Goal: Task Accomplishment & Management: Manage account settings

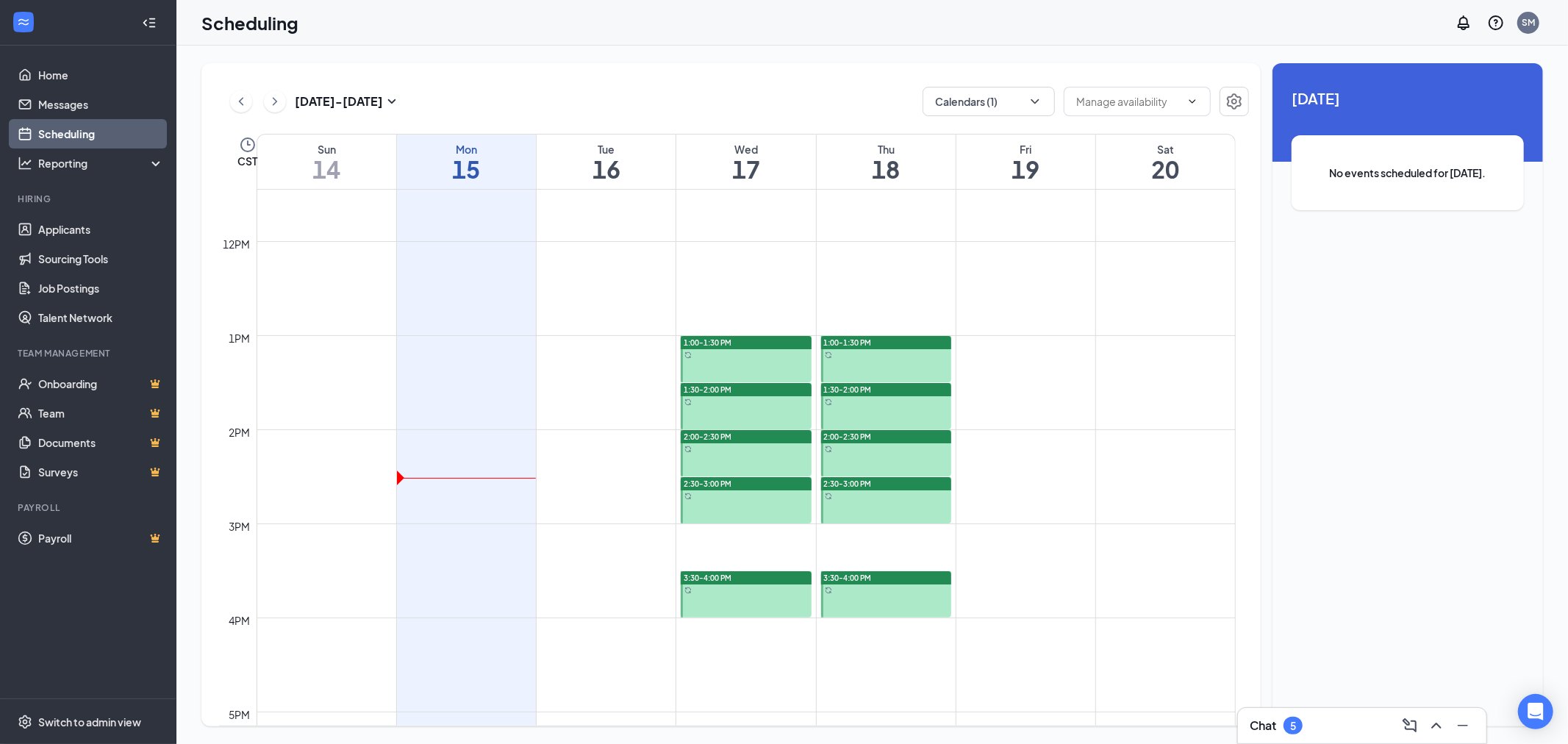
scroll to position [1213, 0]
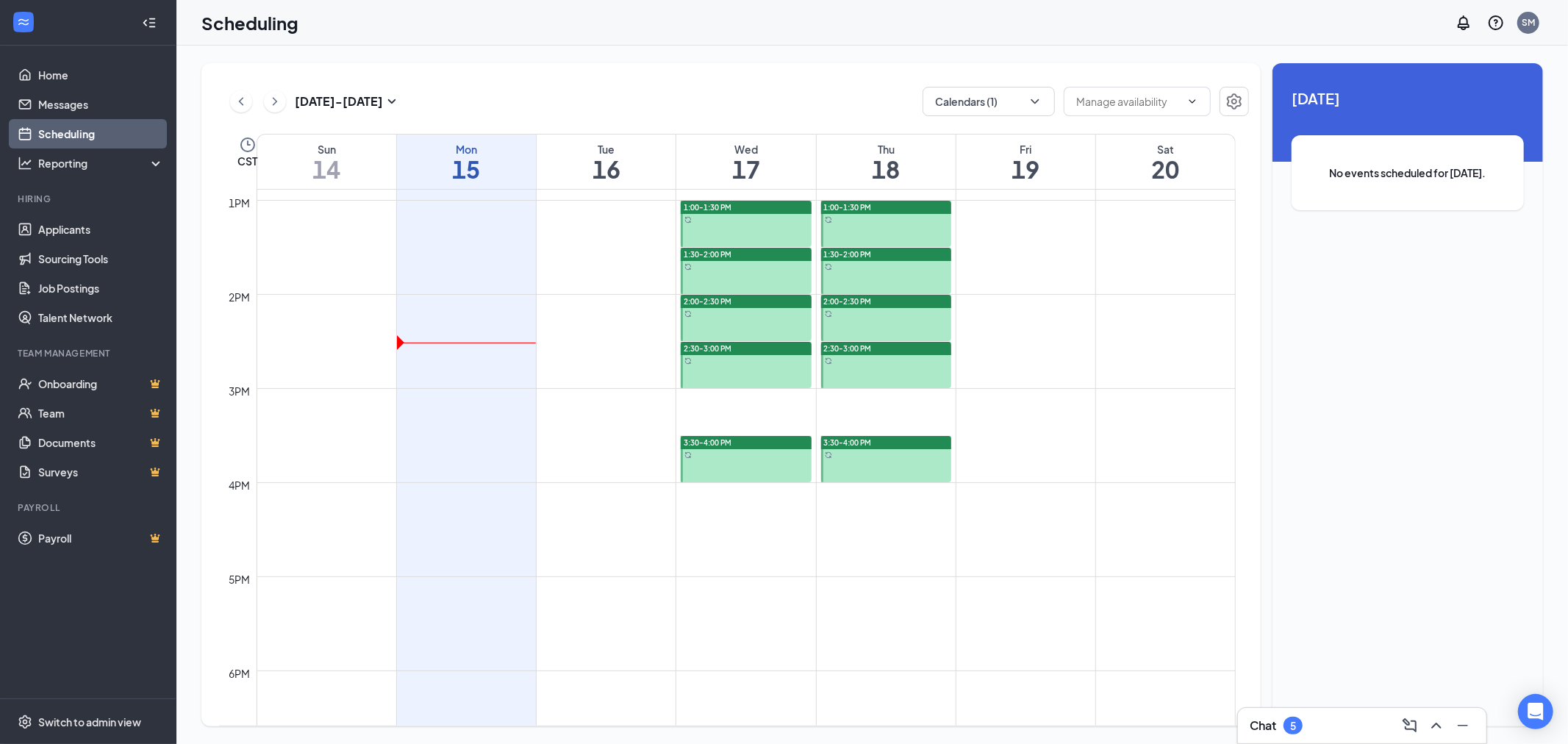
click at [730, 466] on div at bounding box center [746, 460] width 131 height 47
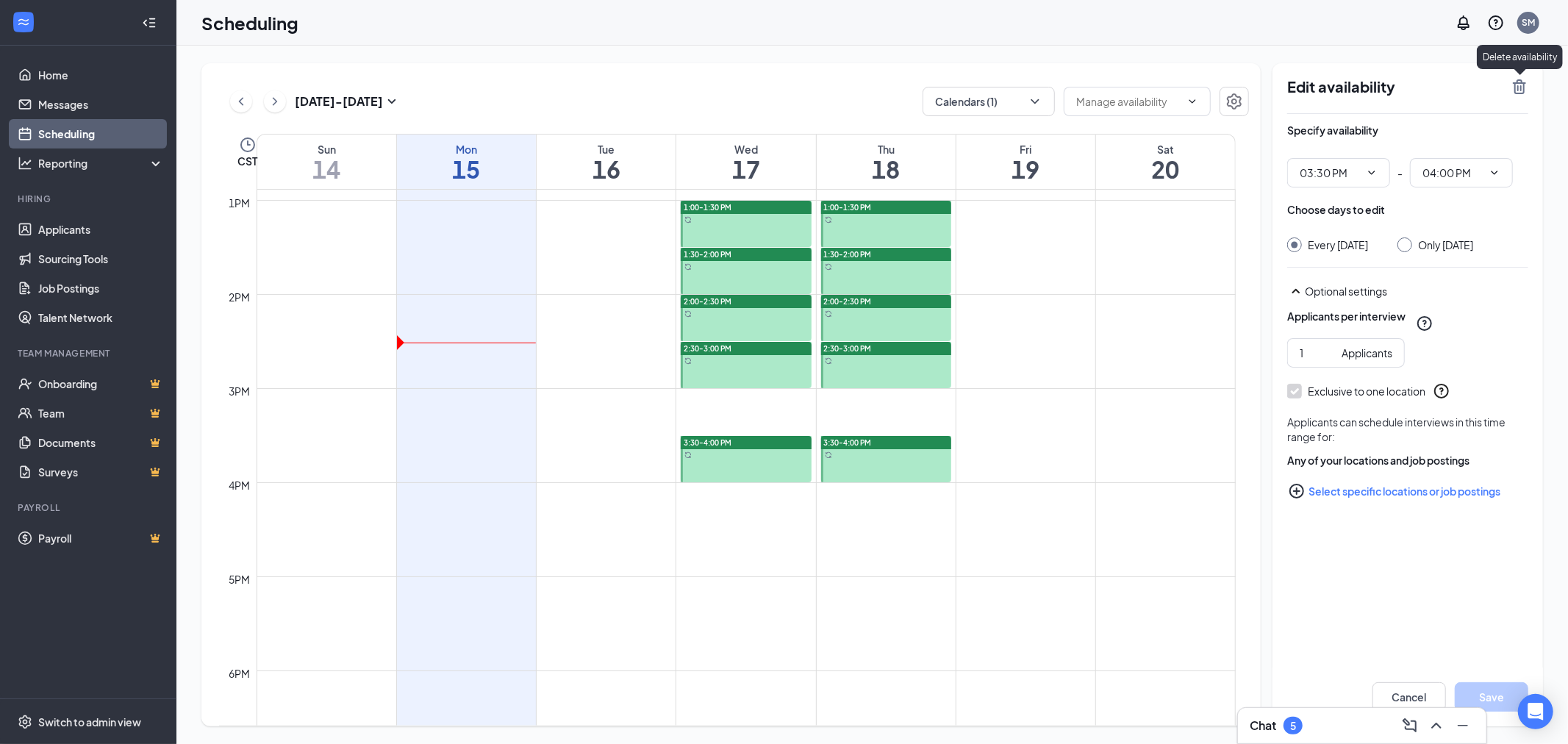
click at [1524, 81] on icon "TrashOutline" at bounding box center [1520, 86] width 17 height 17
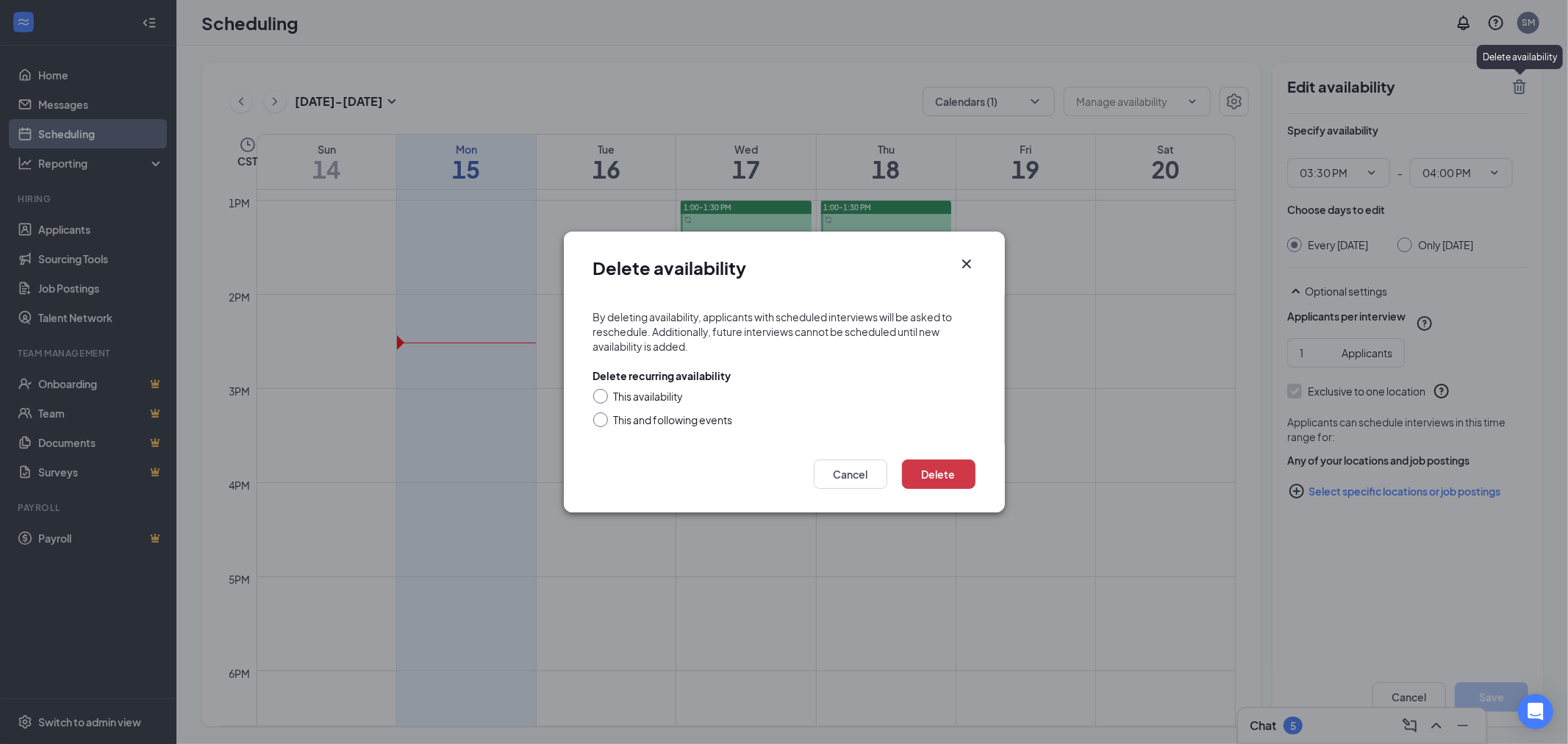
drag, startPoint x: 594, startPoint y: 420, endPoint x: 618, endPoint y: 426, distance: 24.7
click at [593, 421] on input "This and following events" at bounding box center [599, 417] width 10 height 10
radio input "true"
click at [956, 466] on button "Delete" at bounding box center [938, 474] width 73 height 29
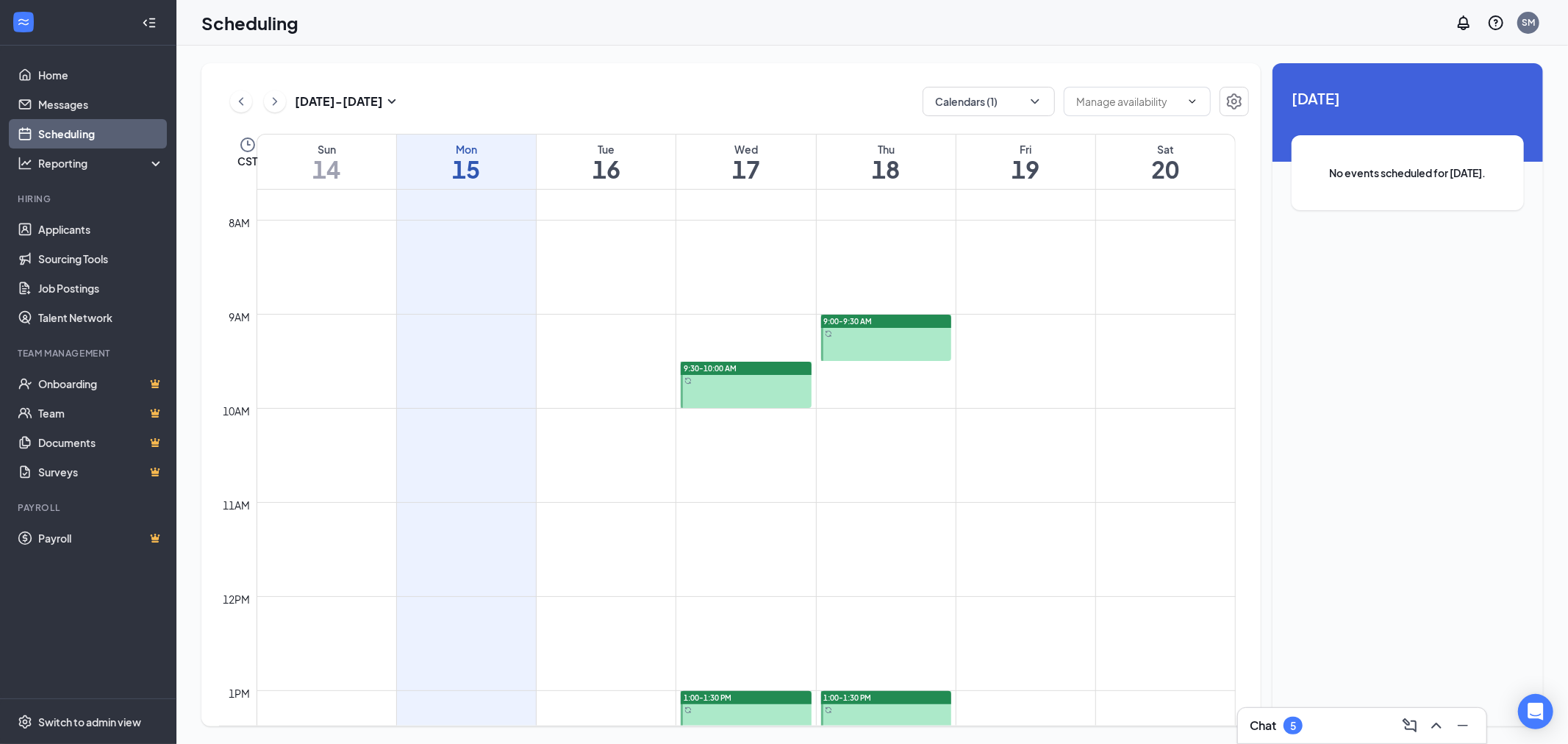
scroll to position [804, 0]
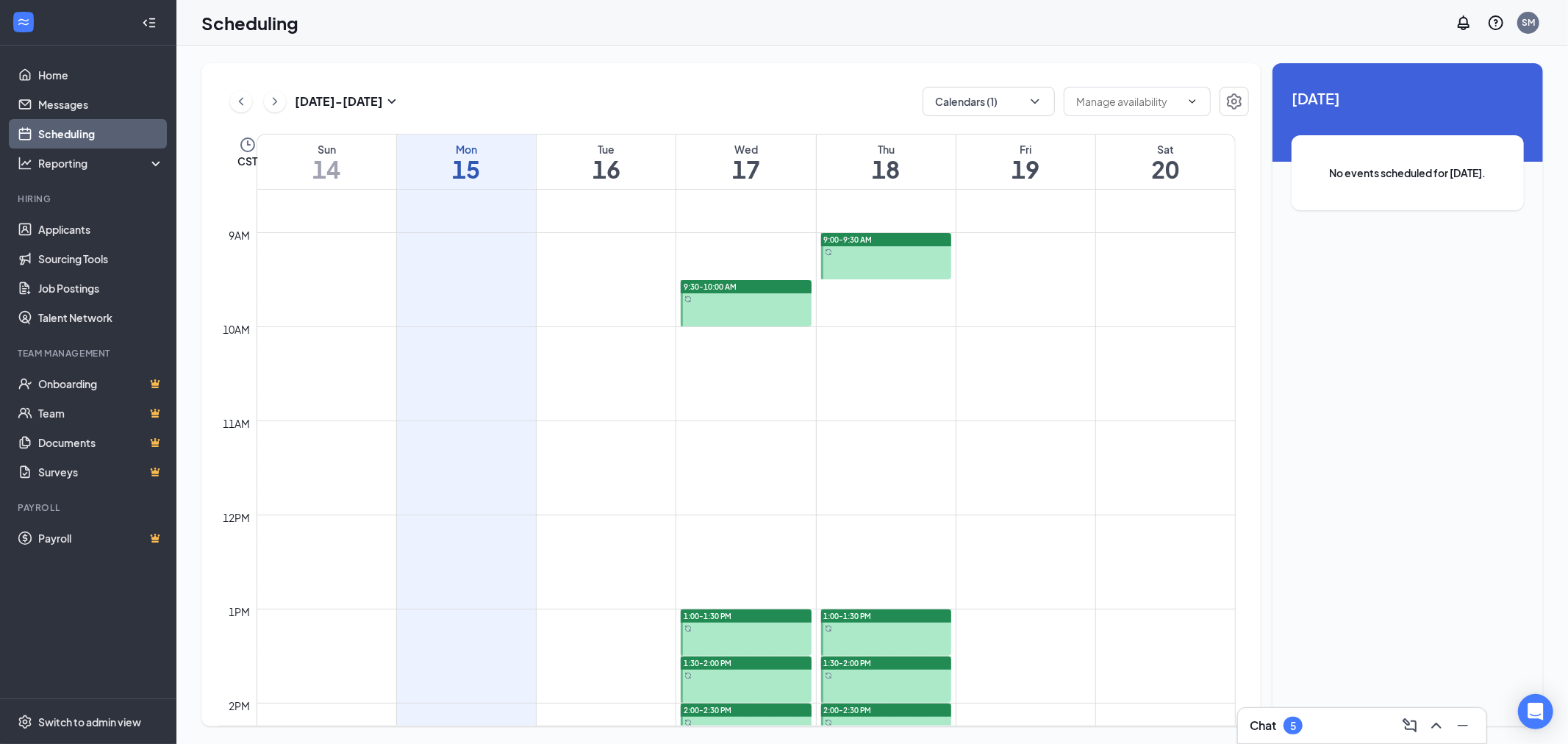
click at [708, 329] on td at bounding box center [746, 337] width 979 height 23
click at [706, 344] on td at bounding box center [746, 337] width 979 height 23
click at [723, 298] on div at bounding box center [746, 303] width 131 height 47
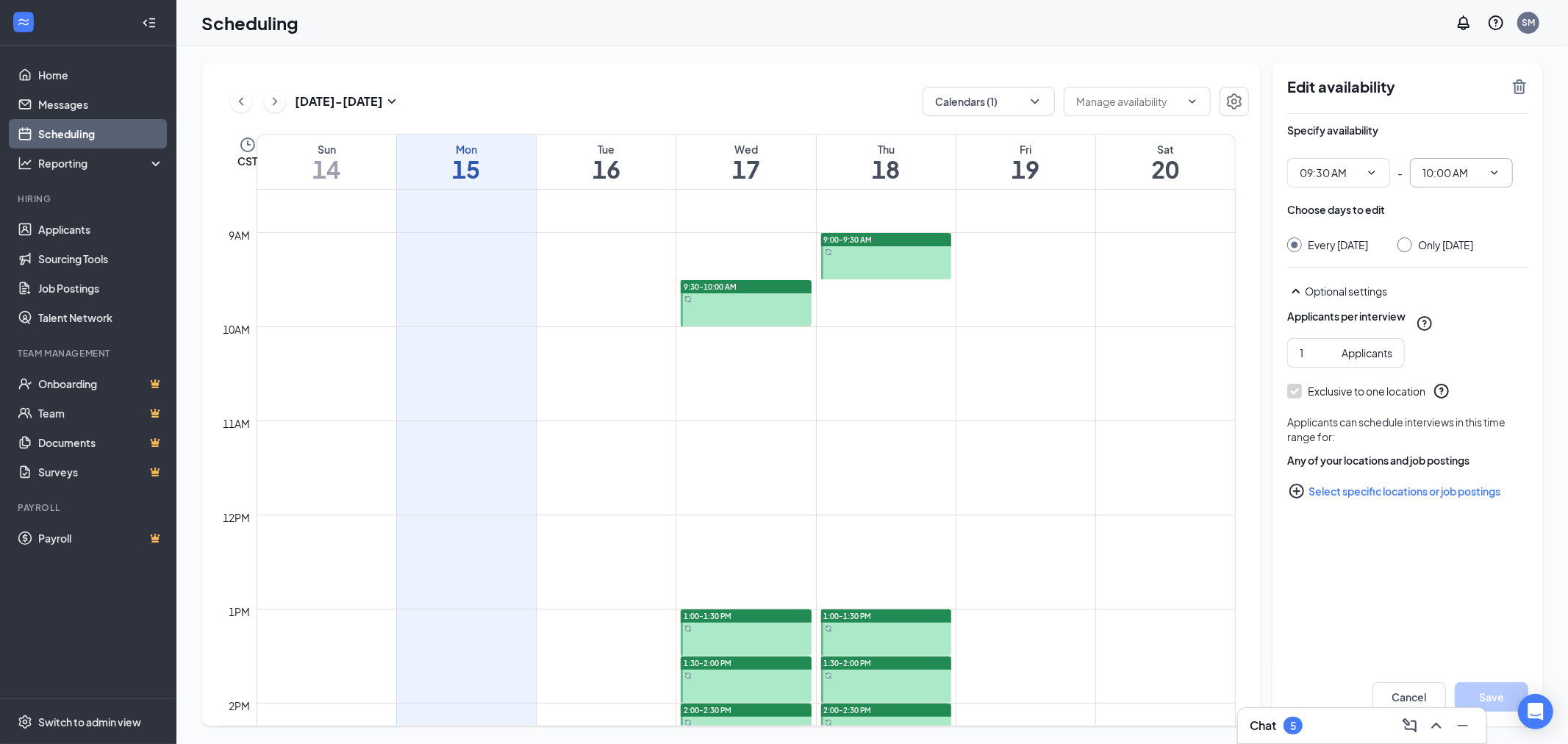
click at [1495, 173] on icon "ChevronDown" at bounding box center [1496, 172] width 7 height 3
click at [1461, 171] on input "10:00 AM" at bounding box center [1452, 172] width 60 height 16
click at [737, 309] on div at bounding box center [746, 303] width 131 height 47
click at [736, 335] on td at bounding box center [746, 337] width 979 height 23
click at [765, 363] on td at bounding box center [746, 361] width 979 height 23
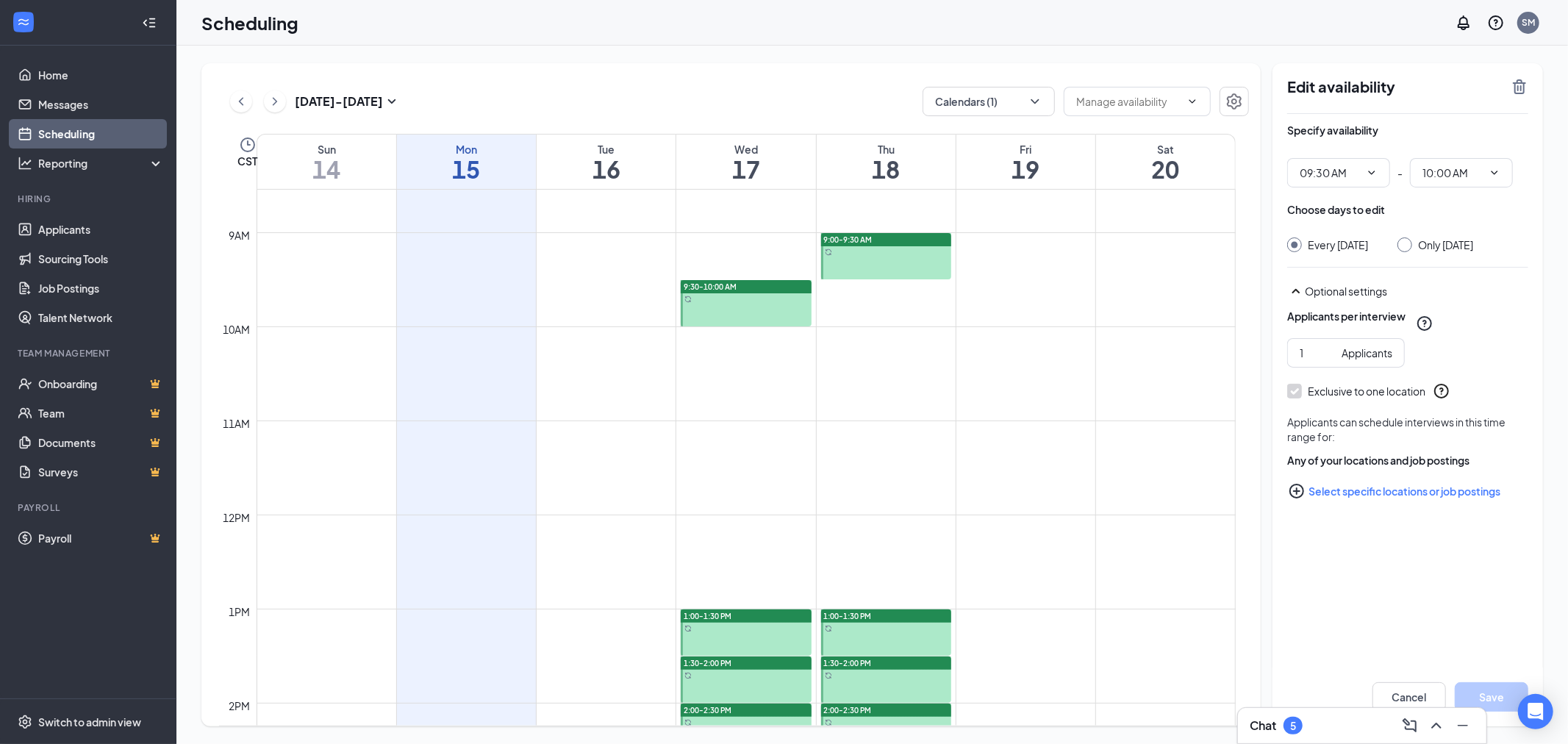
click at [743, 346] on td at bounding box center [746, 337] width 979 height 23
click at [755, 338] on td at bounding box center [746, 337] width 979 height 23
click at [853, 307] on td at bounding box center [746, 314] width 979 height 23
click at [797, 258] on td at bounding box center [746, 267] width 979 height 23
click at [780, 357] on td at bounding box center [746, 361] width 979 height 23
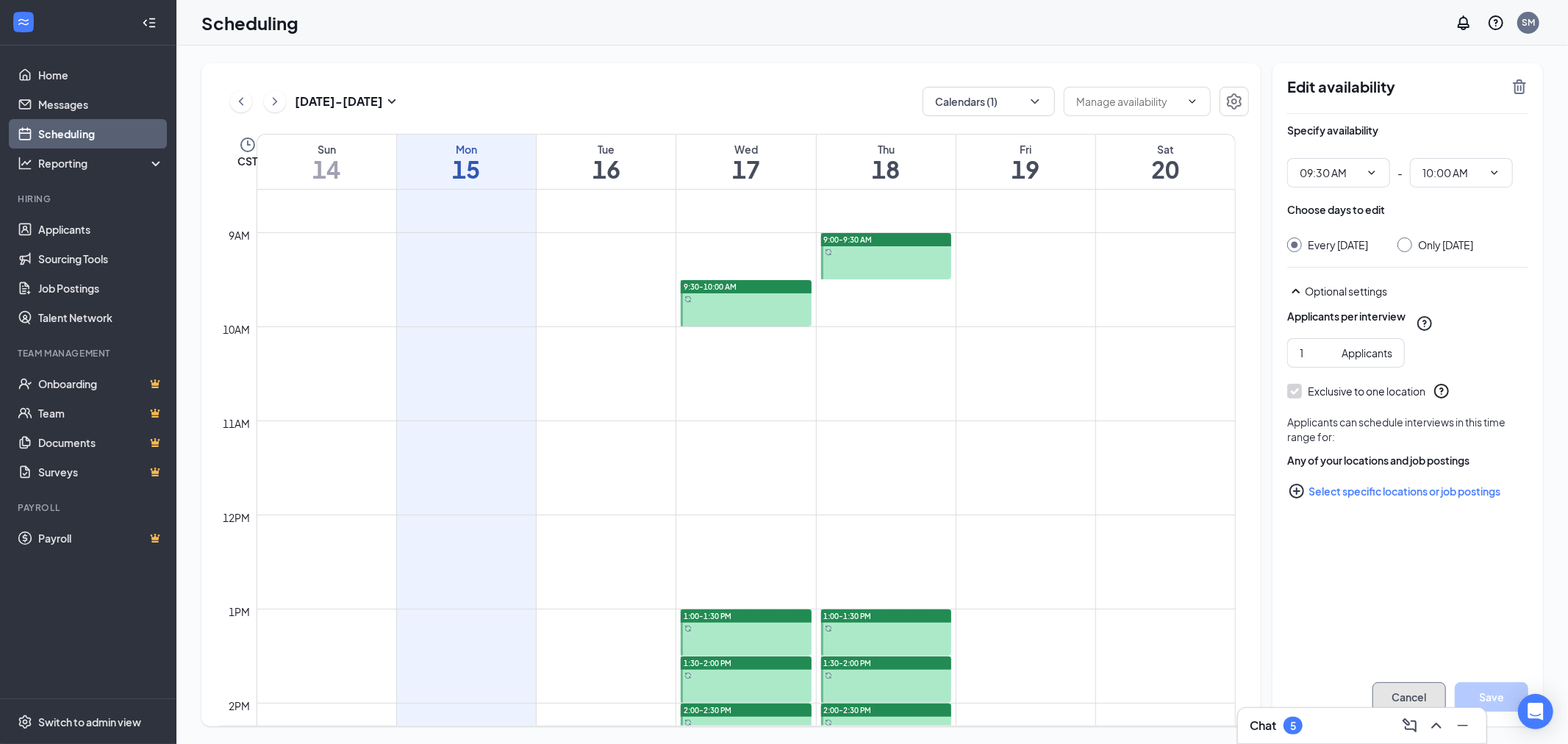
click at [1393, 689] on button "Cancel" at bounding box center [1409, 697] width 73 height 29
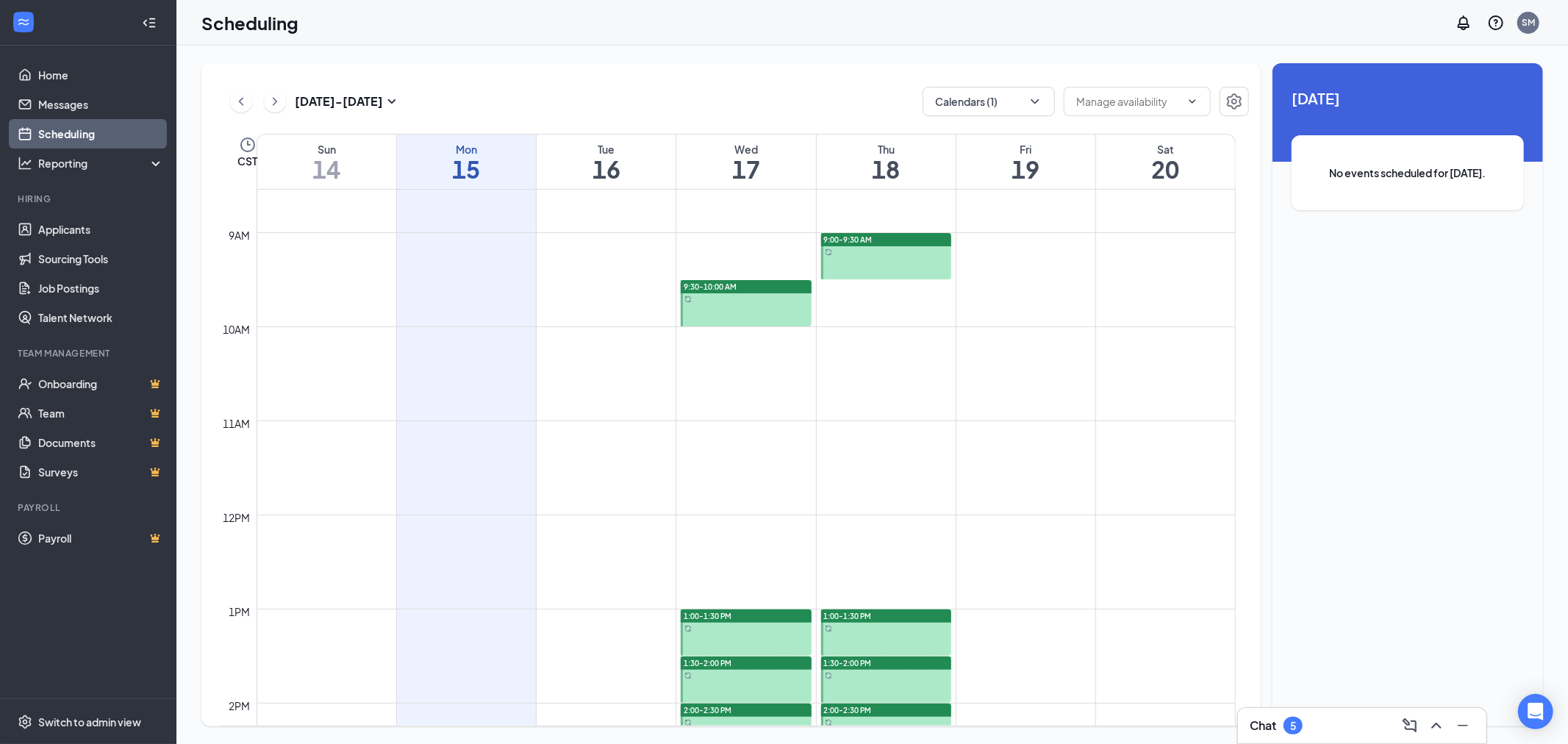
click at [1350, 728] on div "Chat 5" at bounding box center [1362, 725] width 225 height 23
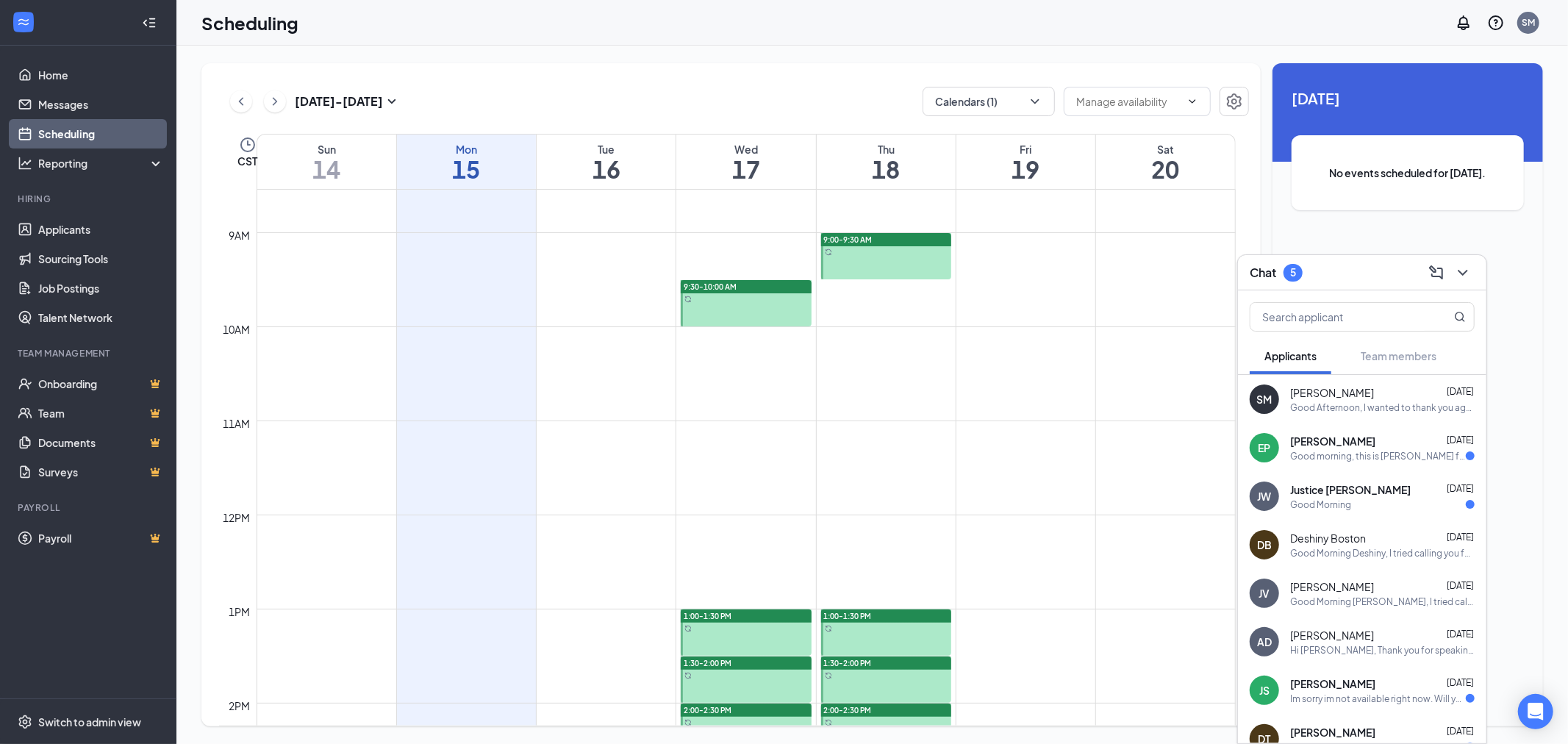
click at [1320, 454] on div "Good morning, this is [PERSON_NAME] following up on our previous messages. I’m …" at bounding box center [1378, 456] width 176 height 12
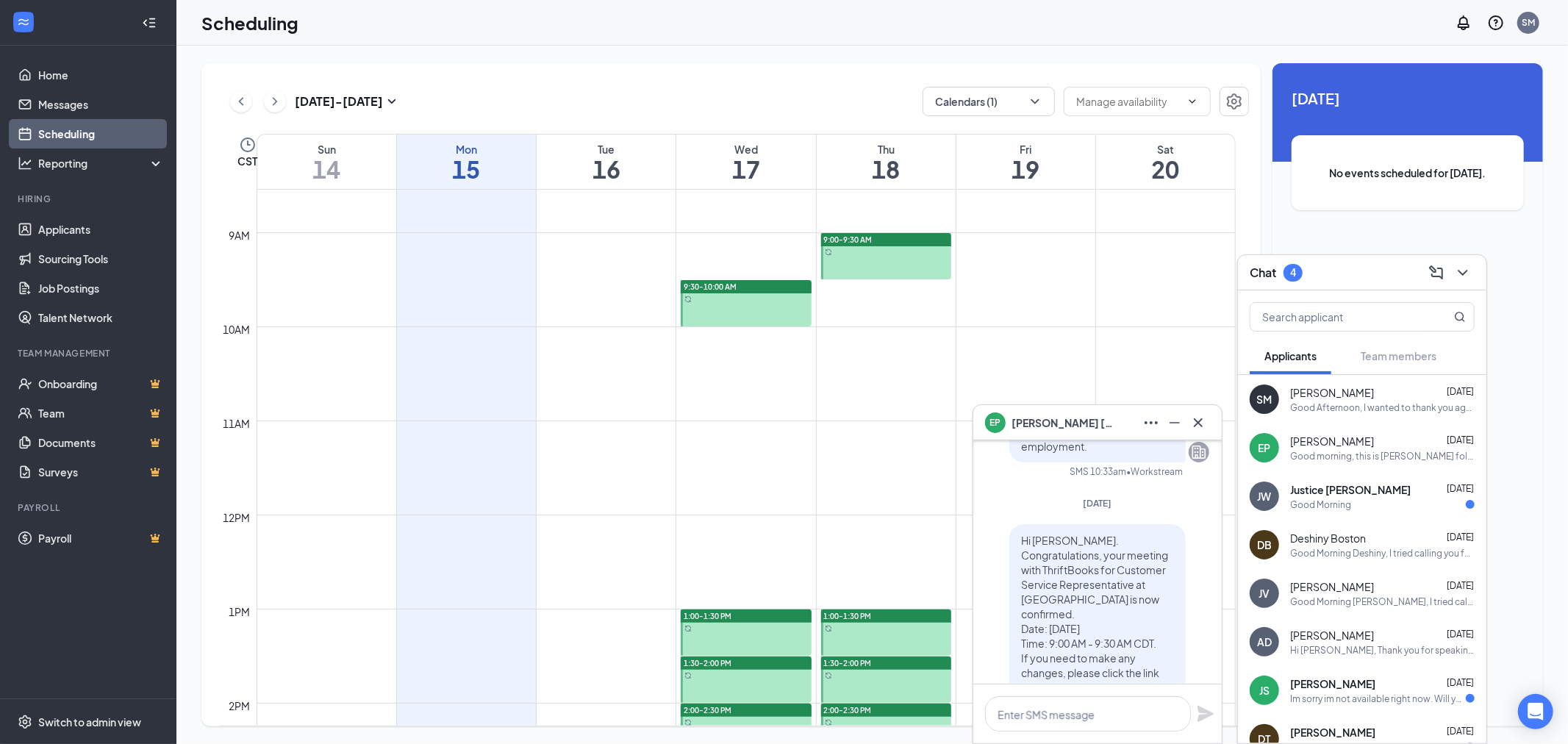
scroll to position [-1060, 0]
click at [1366, 496] on div "Justice [PERSON_NAME] [DATE] Good Morning" at bounding box center [1383, 496] width 185 height 28
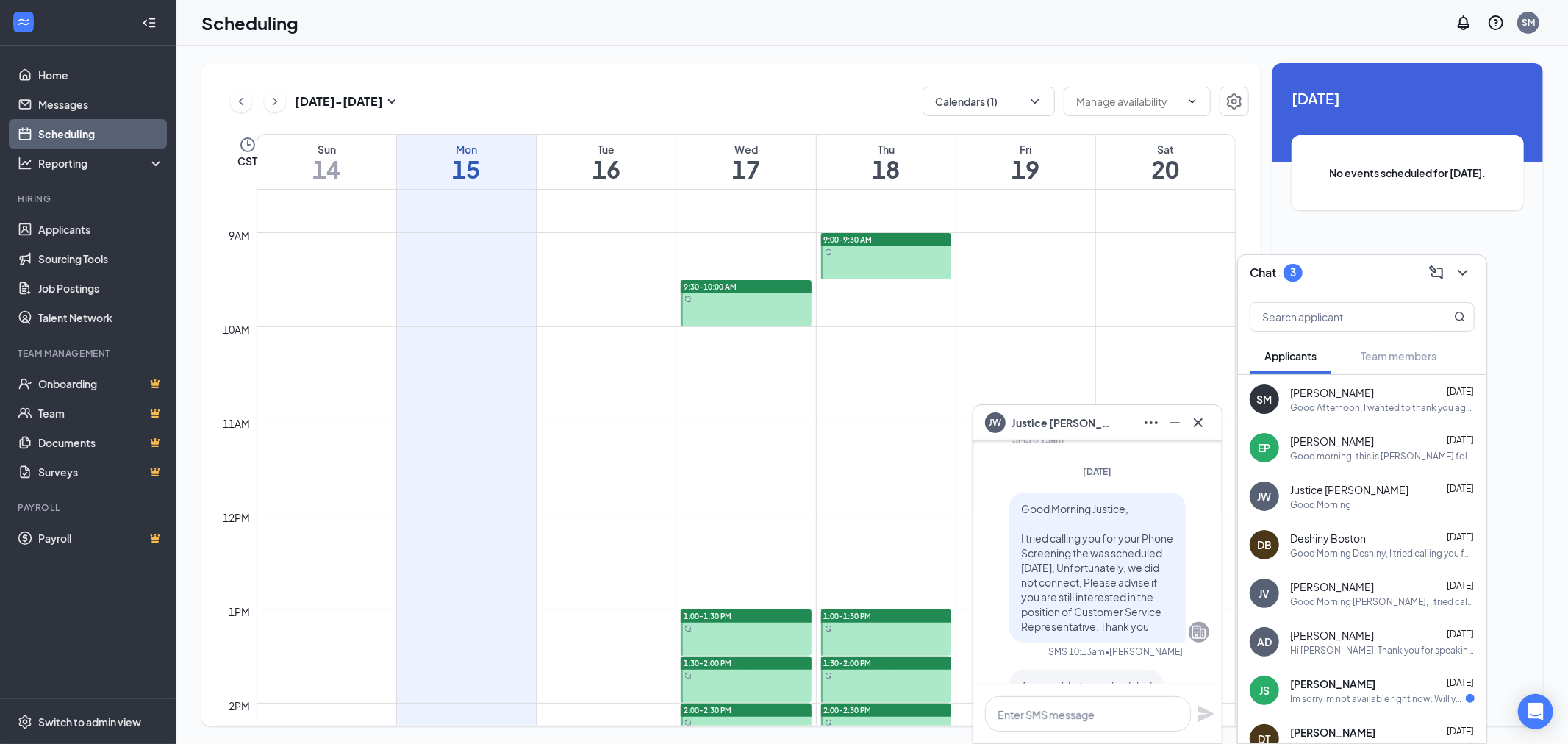
scroll to position [1, 0]
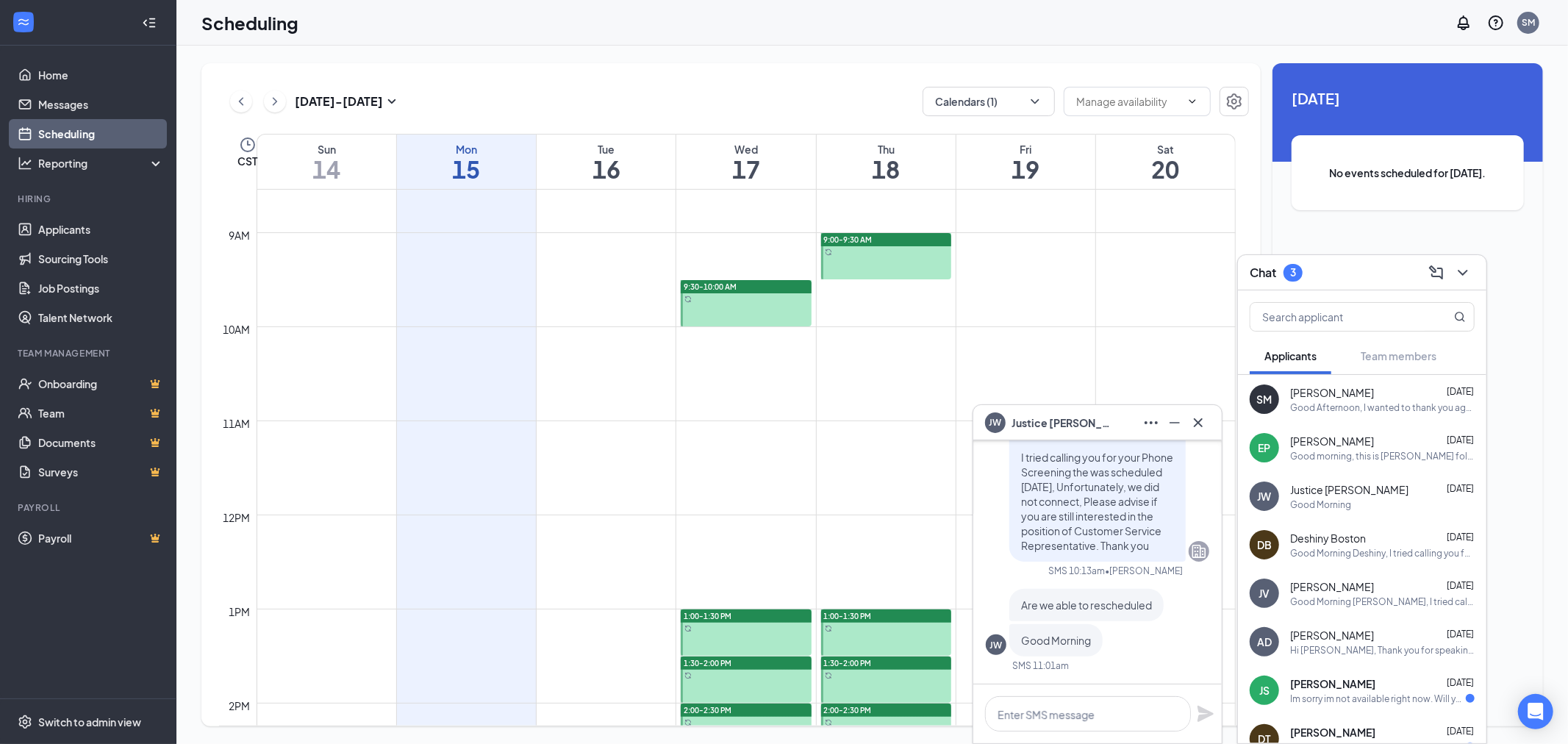
click at [1383, 694] on div "Im sorry im not available right now. Will you be free in about an hour?" at bounding box center [1378, 698] width 176 height 12
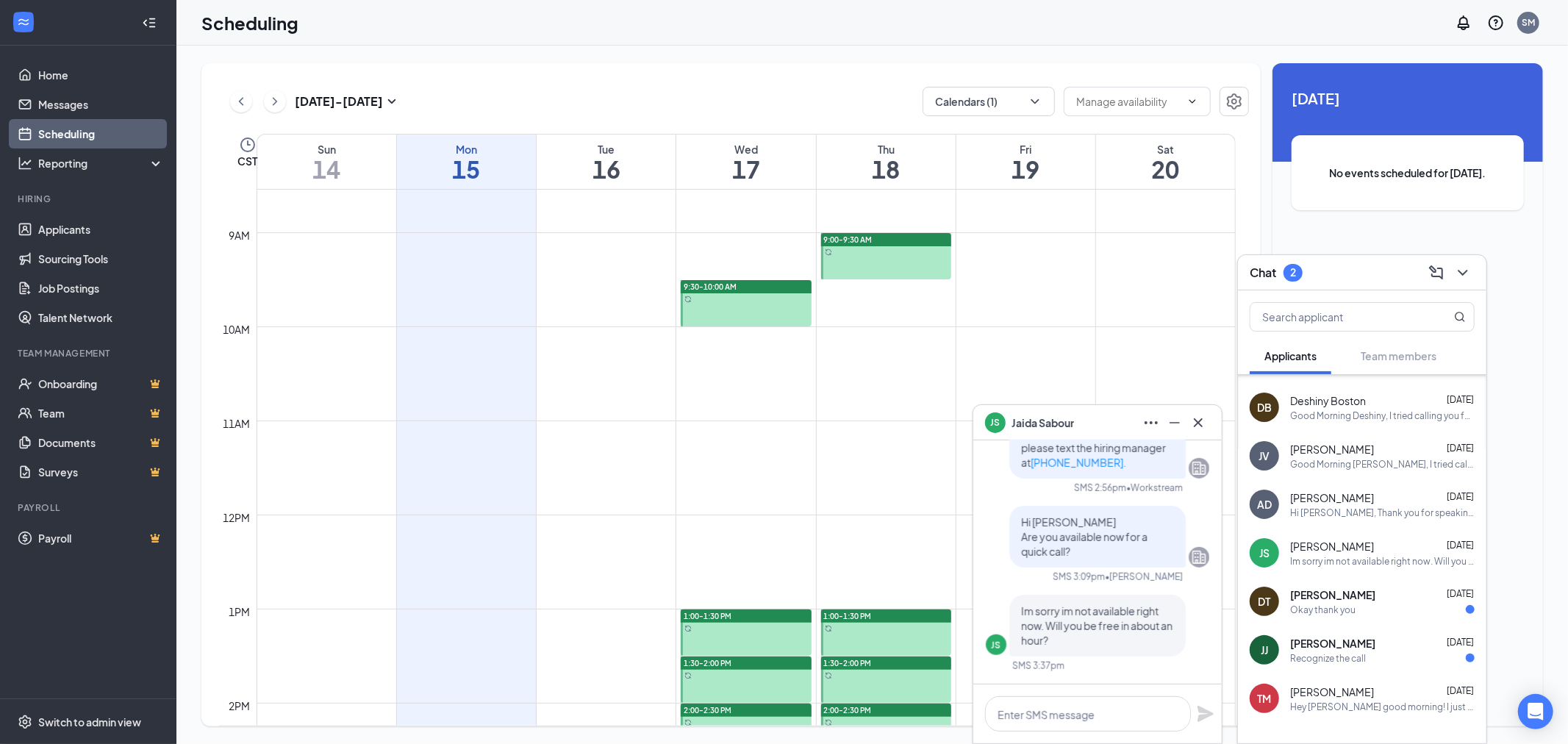
scroll to position [163, 0]
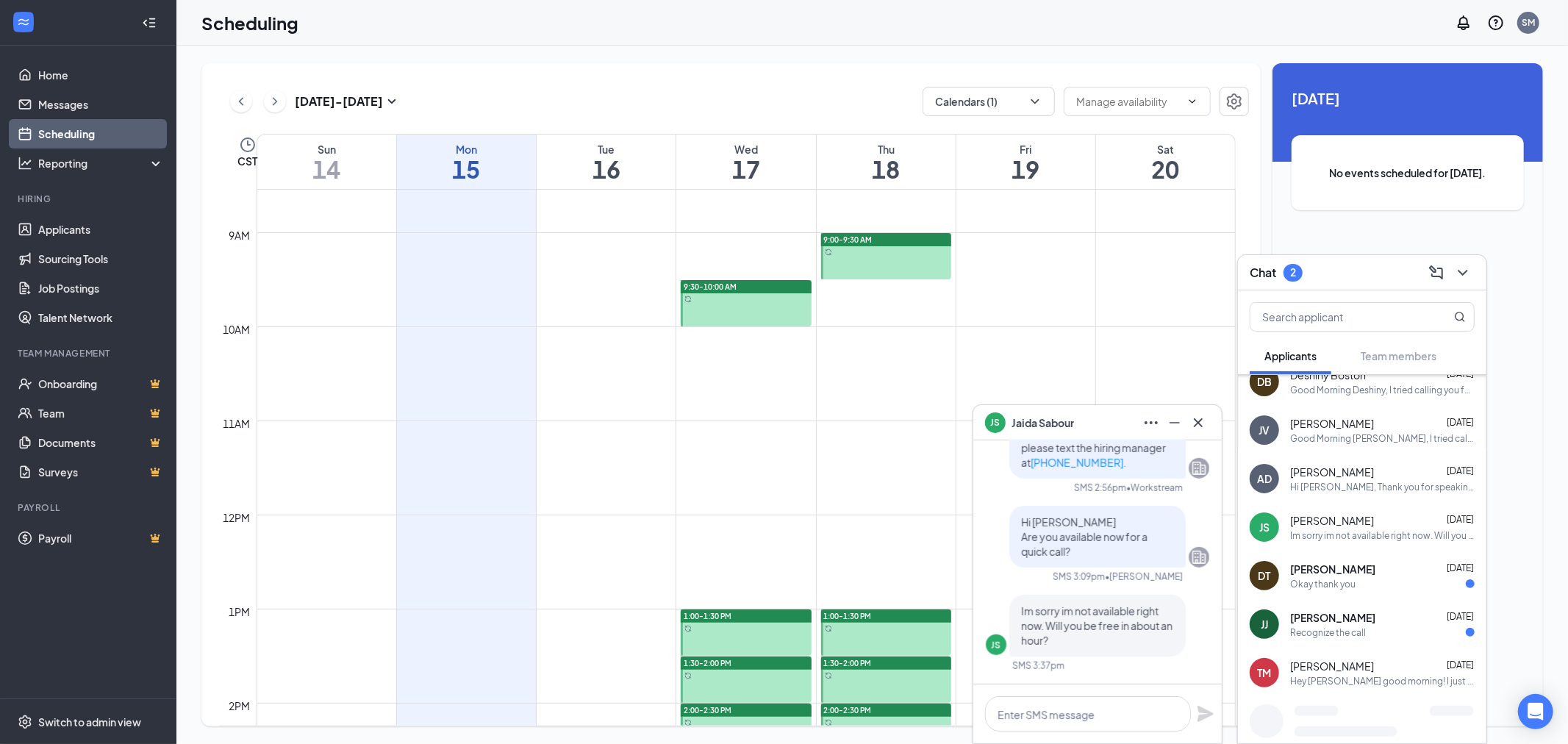
click at [1337, 584] on div "Okay thank you" at bounding box center [1323, 584] width 66 height 12
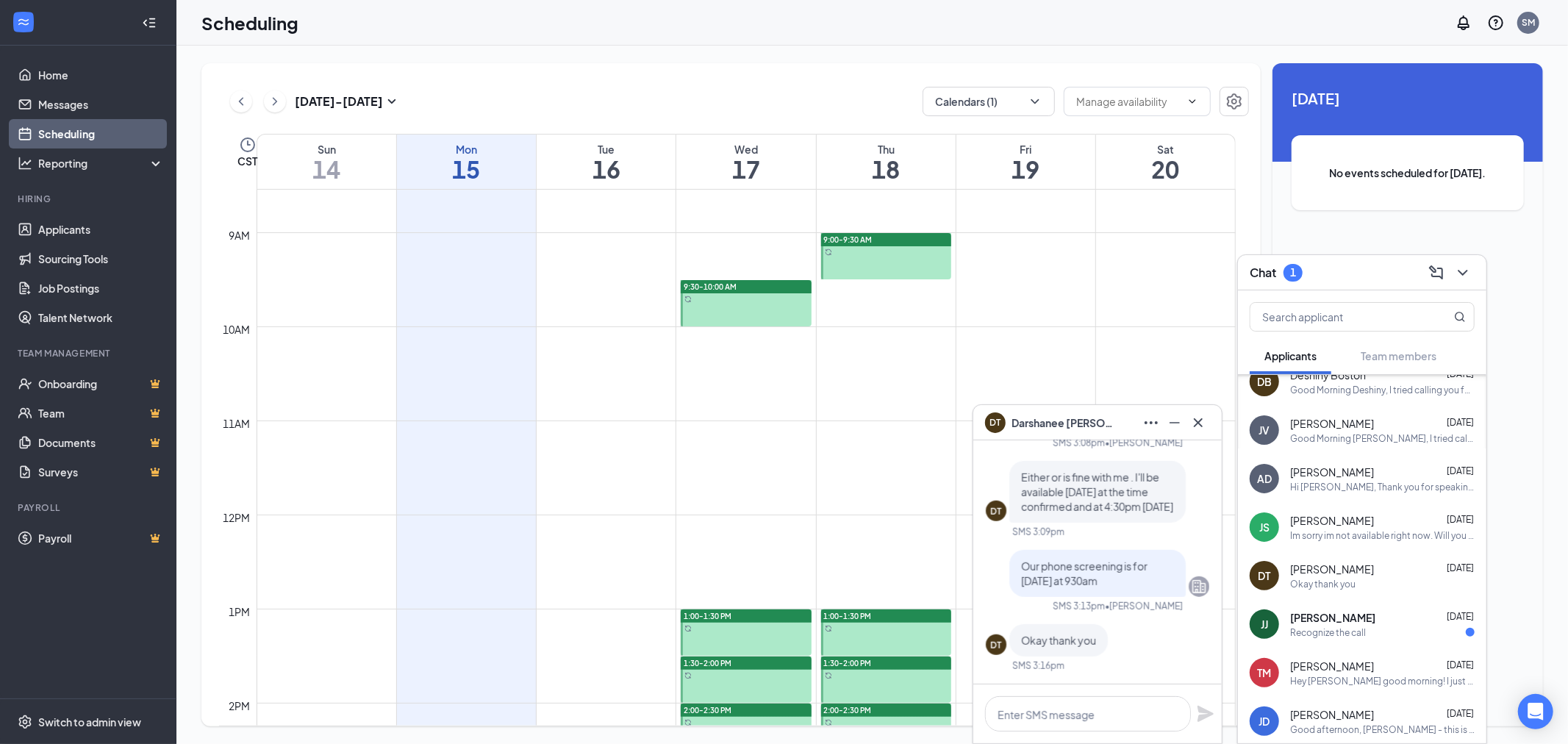
click at [1357, 622] on div "[PERSON_NAME] [DATE] Recognize the call" at bounding box center [1383, 624] width 185 height 28
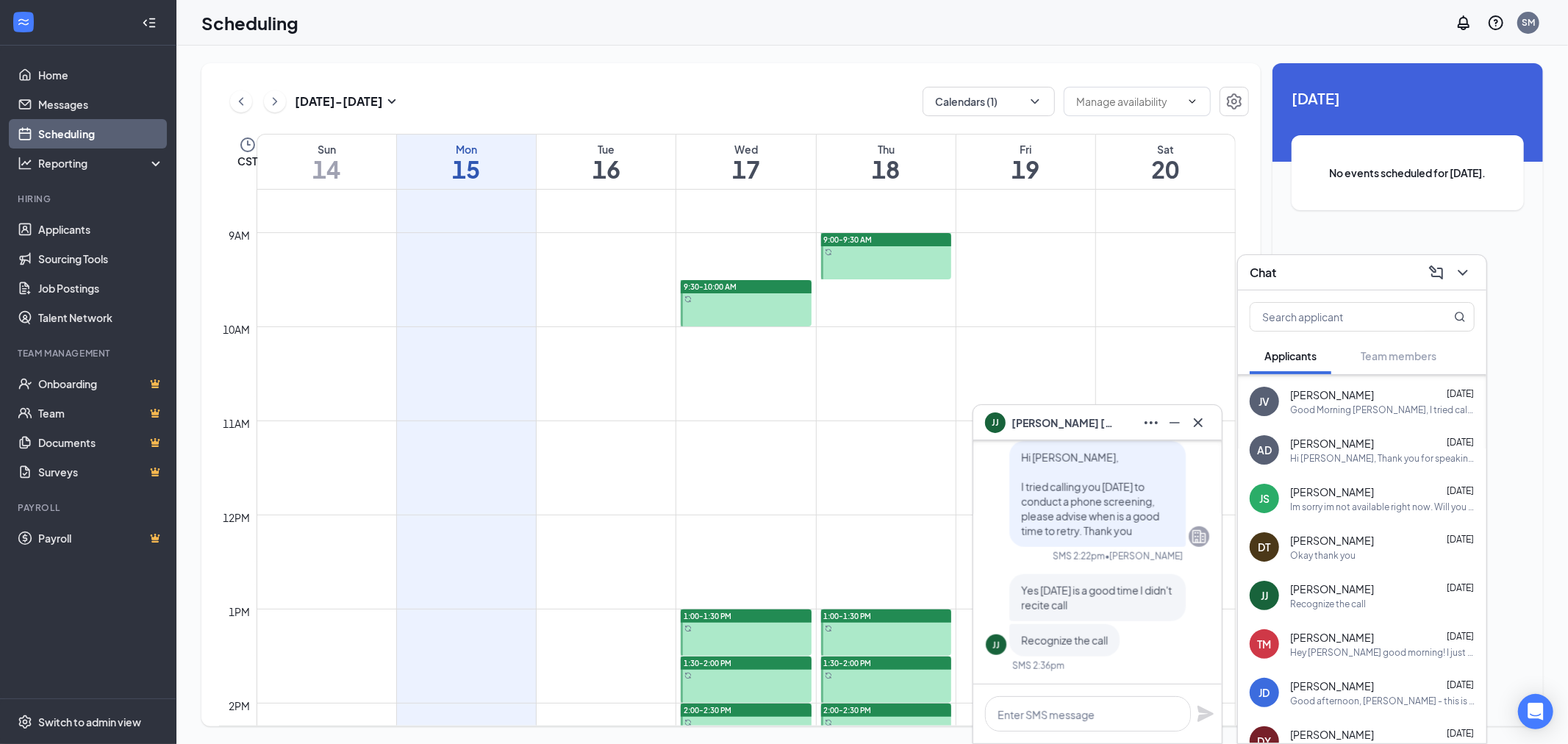
scroll to position [347, 0]
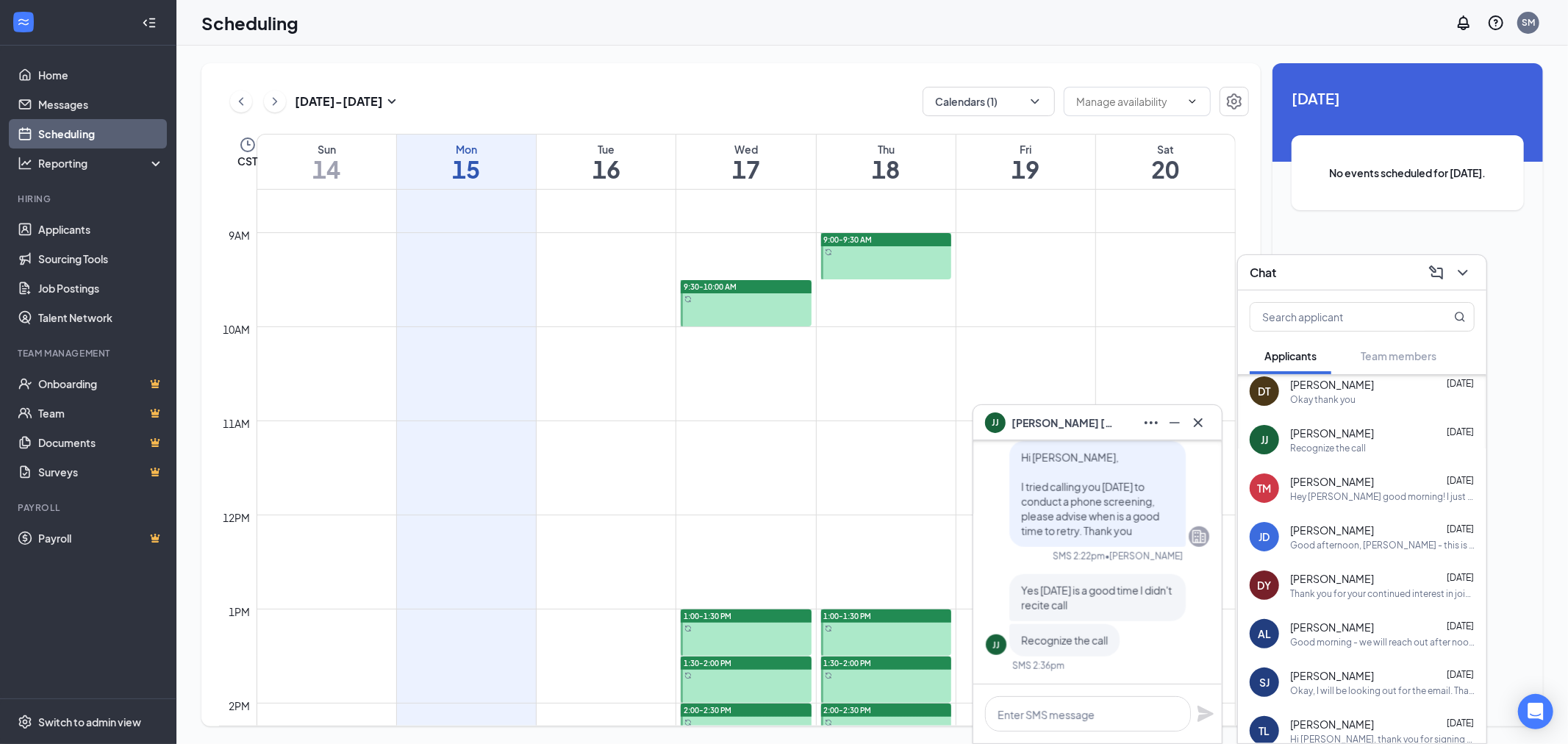
click at [1364, 685] on div "Okay, I will be looking out for the email. Thank you!" at bounding box center [1383, 691] width 185 height 12
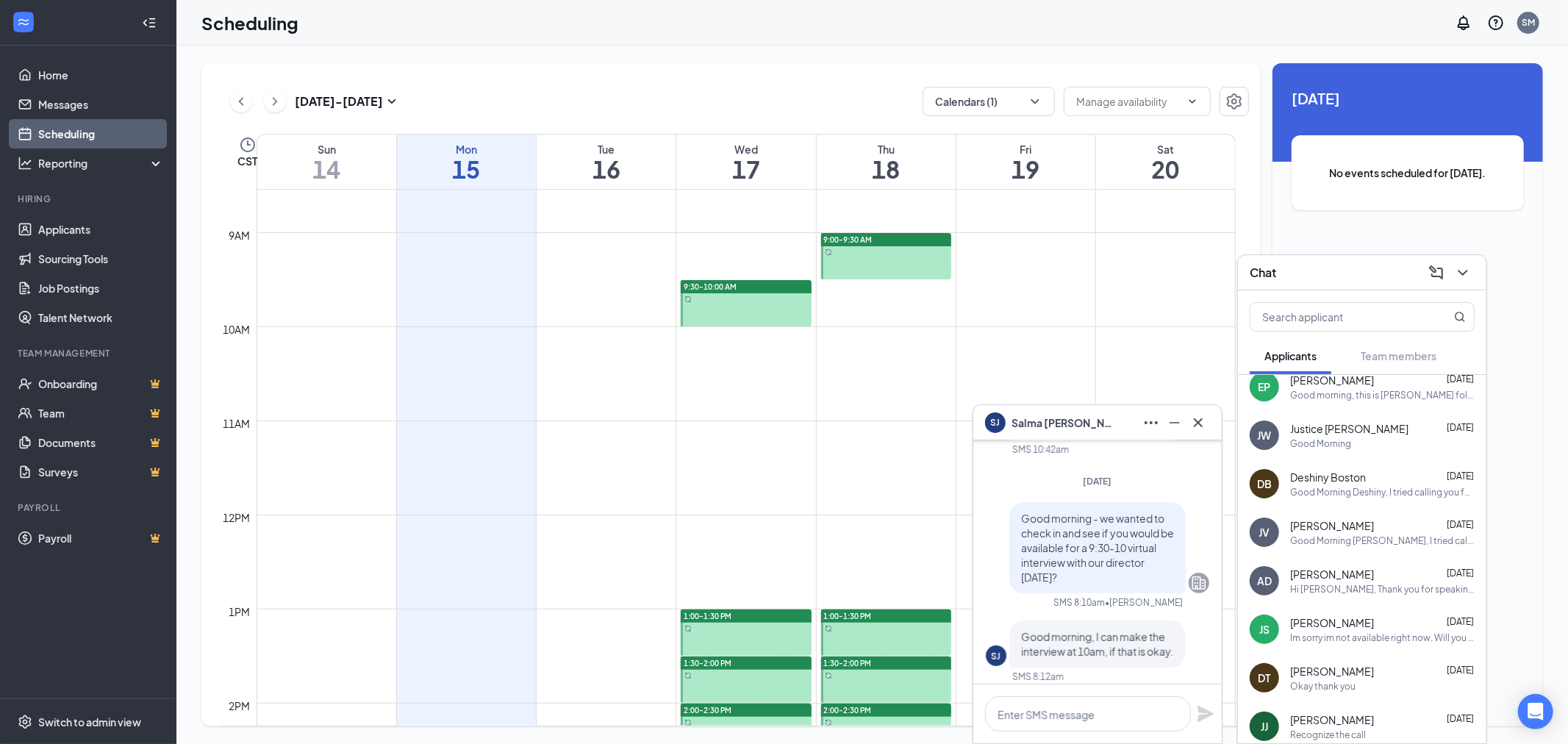
scroll to position [0, 0]
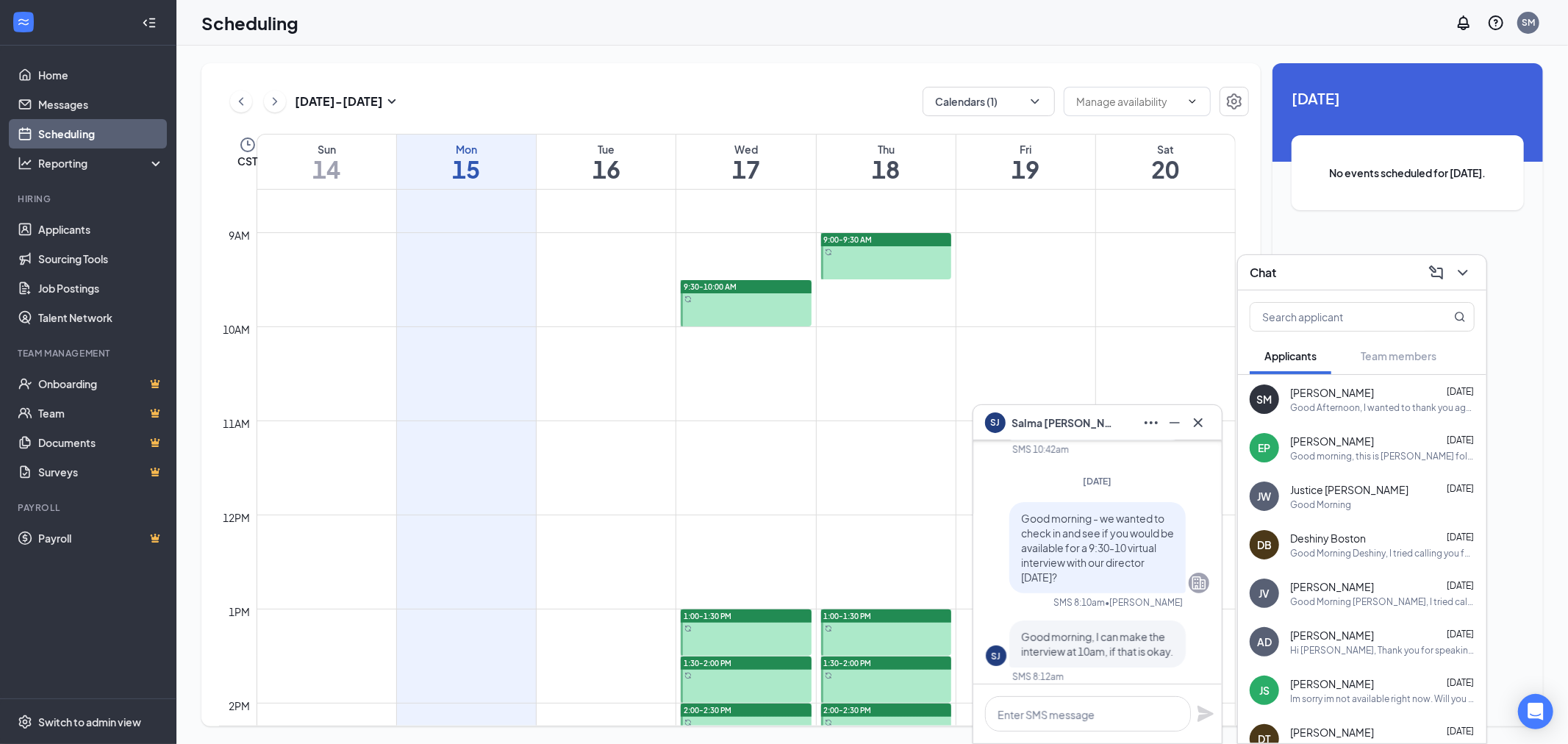
click at [758, 363] on td at bounding box center [746, 361] width 979 height 23
click at [1466, 274] on icon "ChevronDown" at bounding box center [1463, 272] width 17 height 17
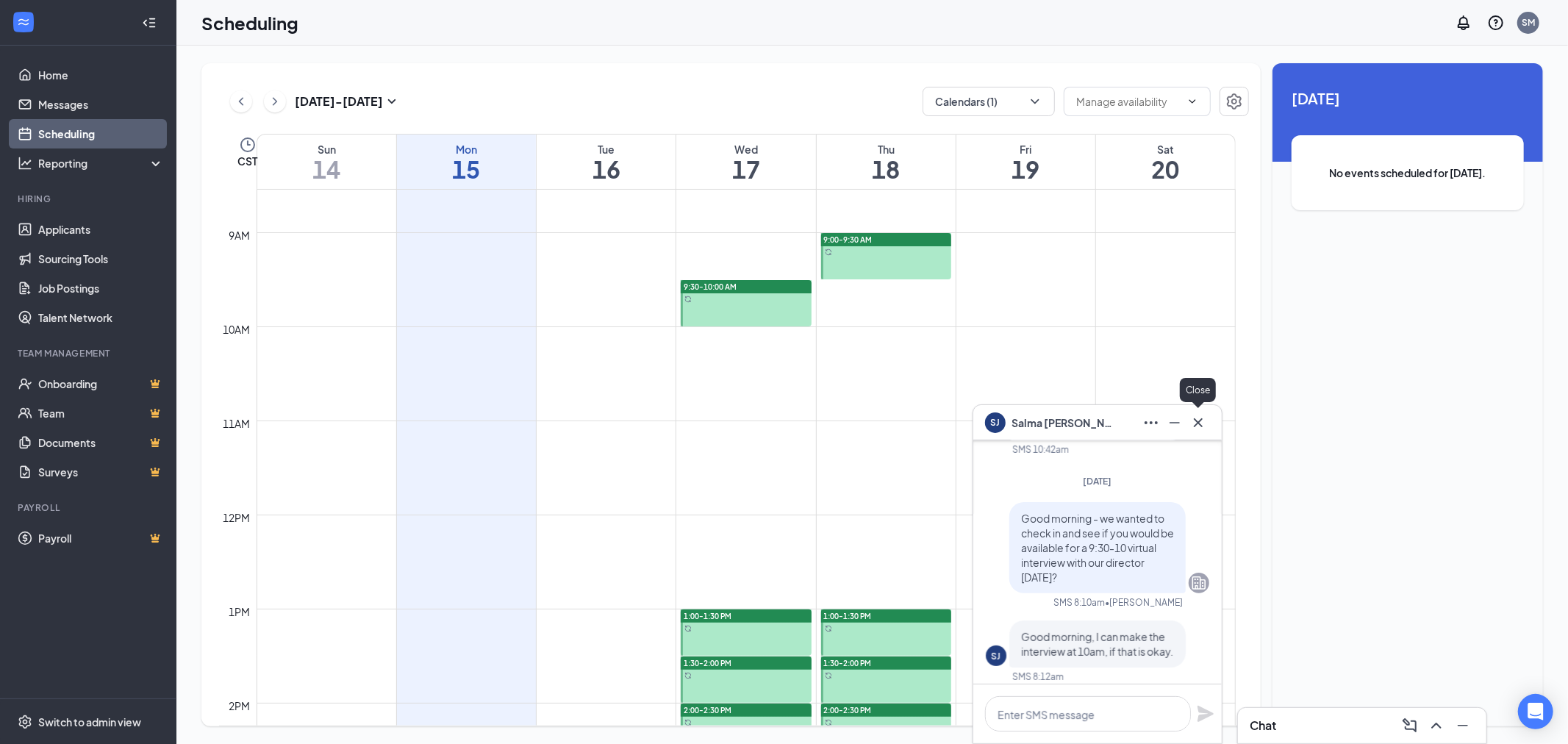
click at [1194, 423] on icon "Cross" at bounding box center [1198, 422] width 17 height 17
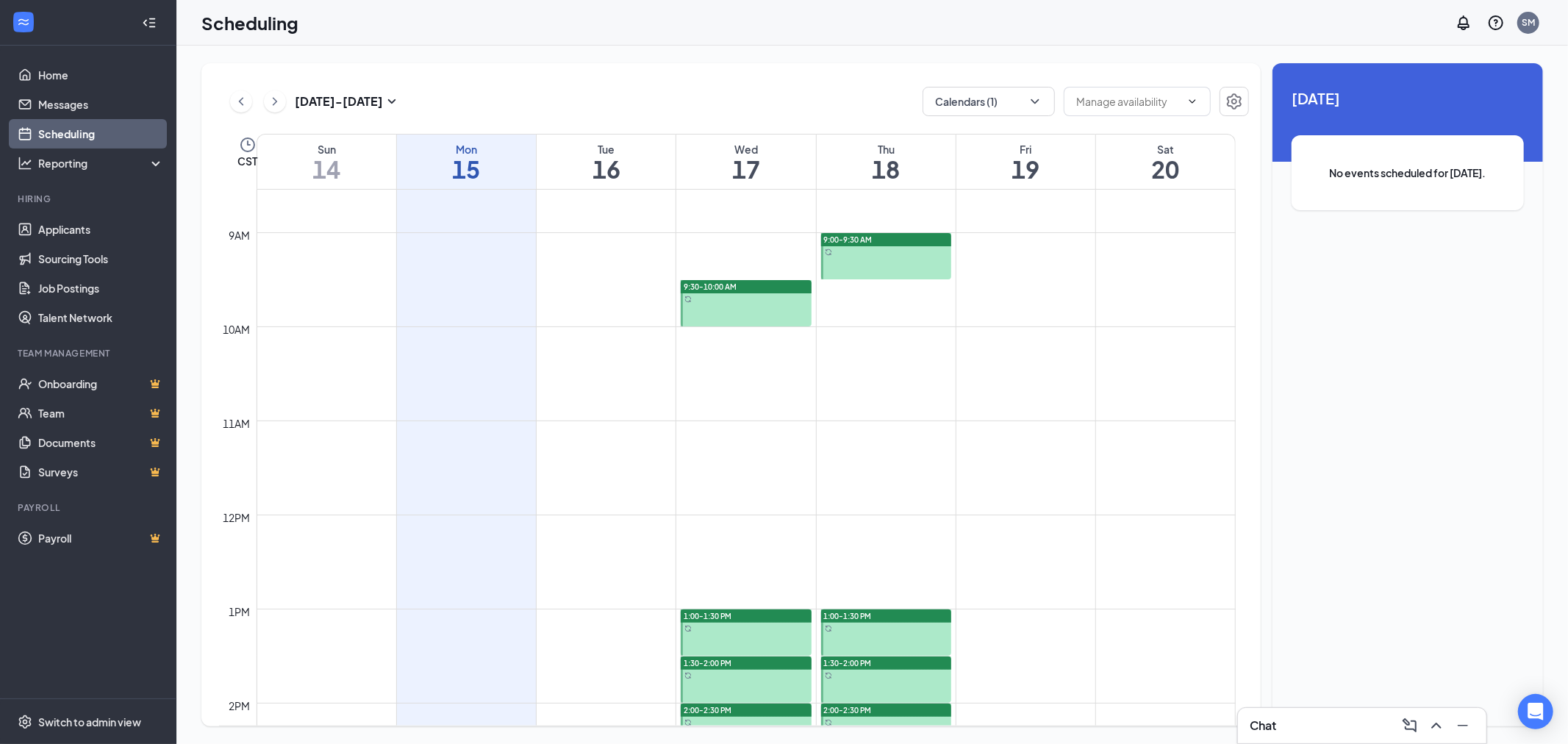
click at [759, 366] on td at bounding box center [746, 361] width 979 height 23
click at [719, 341] on td at bounding box center [746, 337] width 979 height 23
drag, startPoint x: 719, startPoint y: 340, endPoint x: 715, endPoint y: 361, distance: 21.4
click at [715, 361] on td at bounding box center [746, 361] width 979 height 23
click at [1187, 97] on icon "ChevronDown" at bounding box center [1193, 102] width 12 height 12
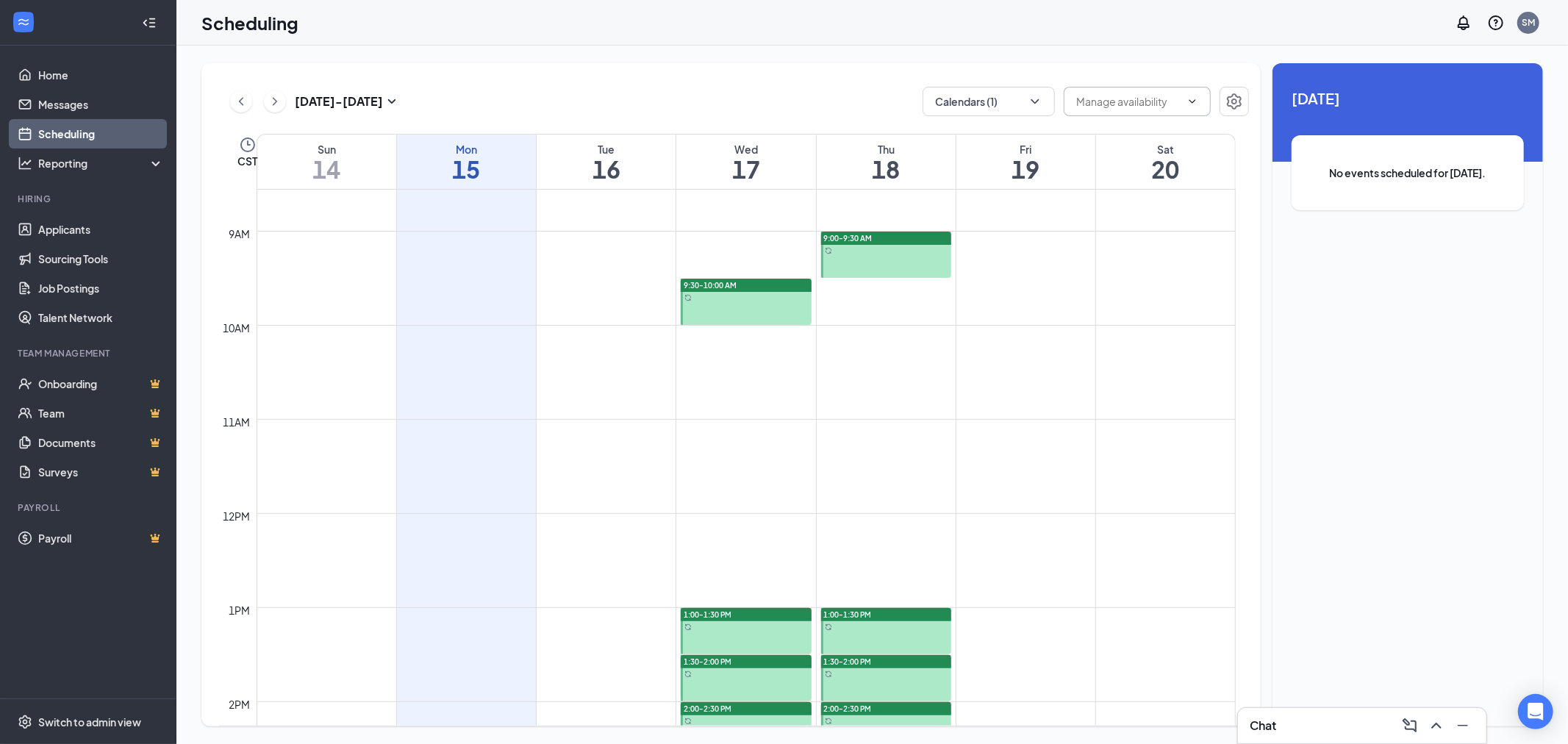
scroll to position [804, 0]
